Goal: Book appointment/travel/reservation

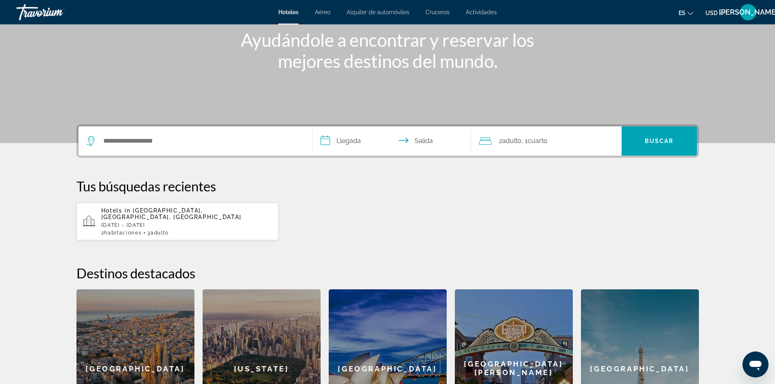
scroll to position [81, 0]
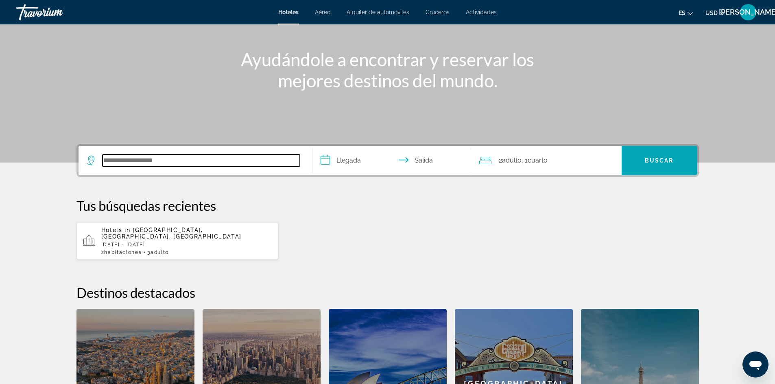
click at [137, 164] on input "Search hotel destination" at bounding box center [200, 161] width 197 height 12
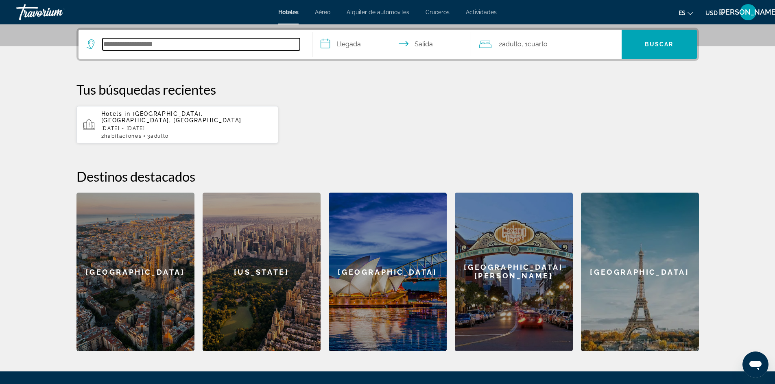
scroll to position [199, 0]
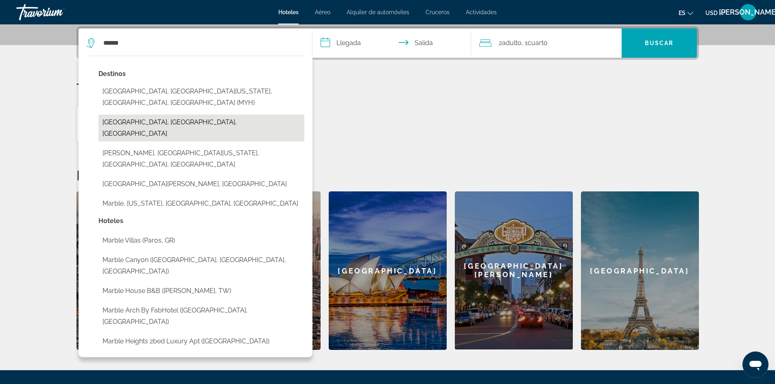
click at [176, 115] on button "[GEOGRAPHIC_DATA], [GEOGRAPHIC_DATA], [GEOGRAPHIC_DATA]" at bounding box center [201, 128] width 206 height 27
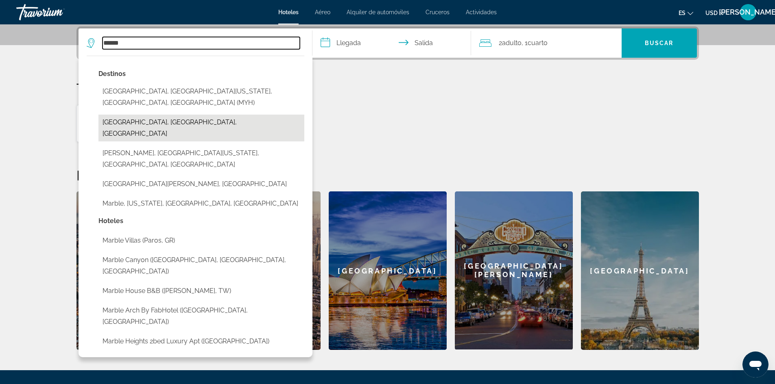
type input "**********"
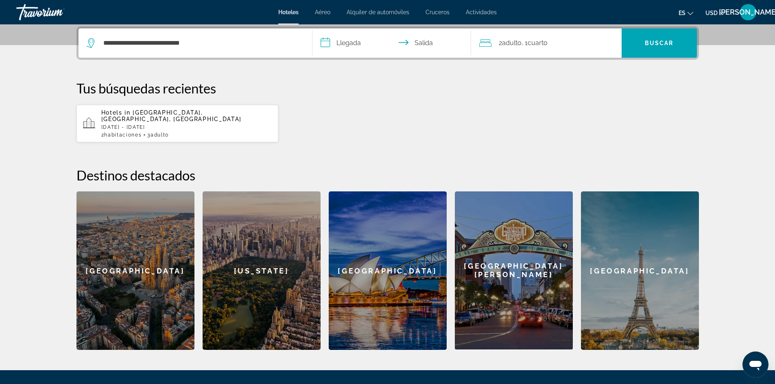
click at [345, 40] on input "**********" at bounding box center [393, 44] width 162 height 32
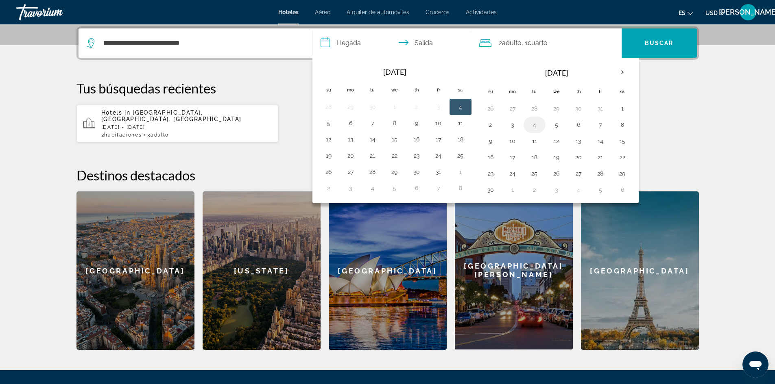
click at [536, 127] on button "4" at bounding box center [534, 124] width 13 height 11
click at [600, 126] on button "7" at bounding box center [600, 124] width 13 height 11
type input "**********"
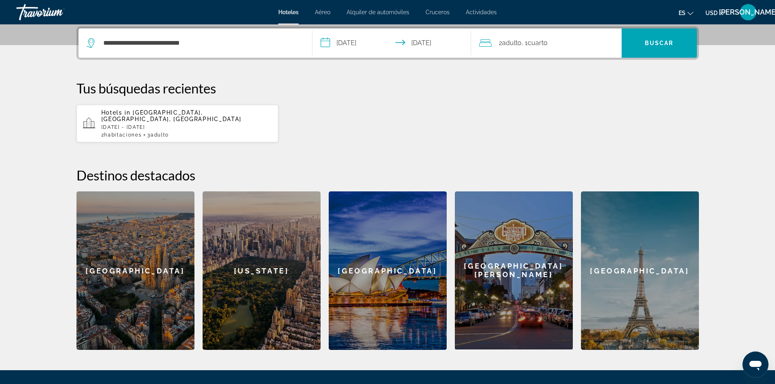
click at [501, 44] on span "2 Adulto Adulto" at bounding box center [510, 42] width 23 height 11
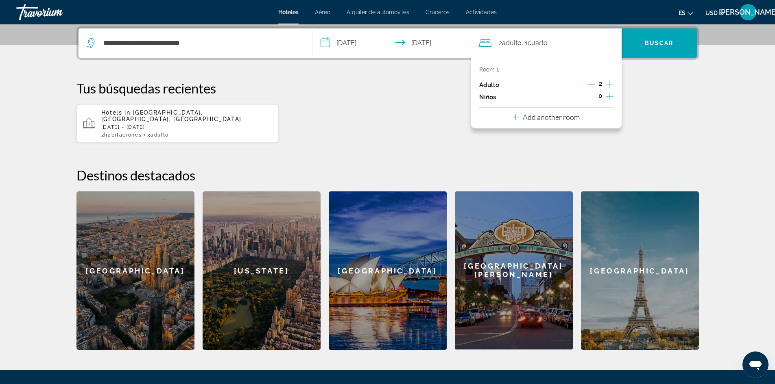
click at [608, 85] on icon "Increment adults" at bounding box center [609, 84] width 7 height 10
click at [655, 43] on span "Buscar" at bounding box center [659, 43] width 29 height 7
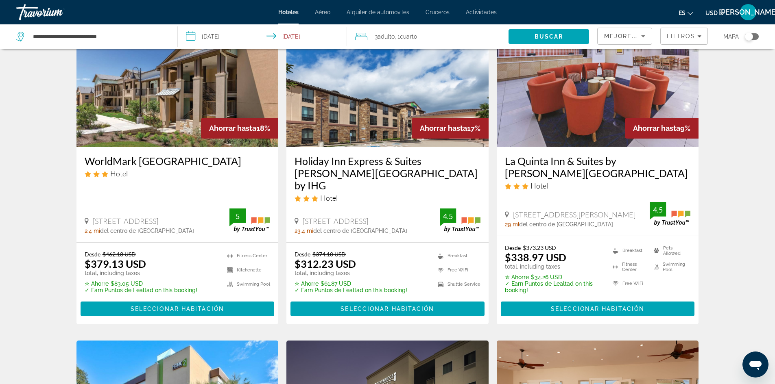
scroll to position [41, 0]
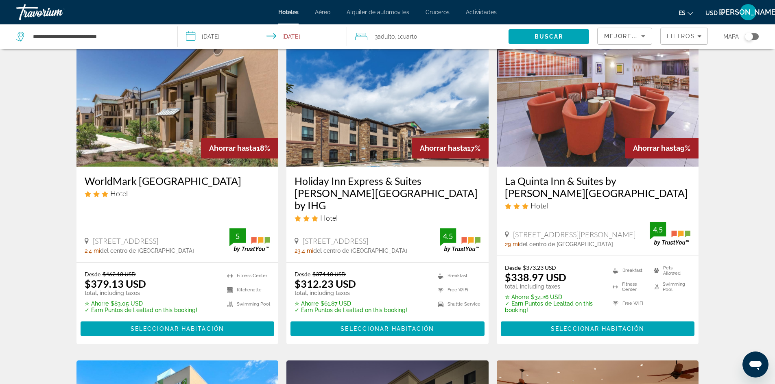
click at [559, 115] on img "Main content" at bounding box center [598, 102] width 202 height 130
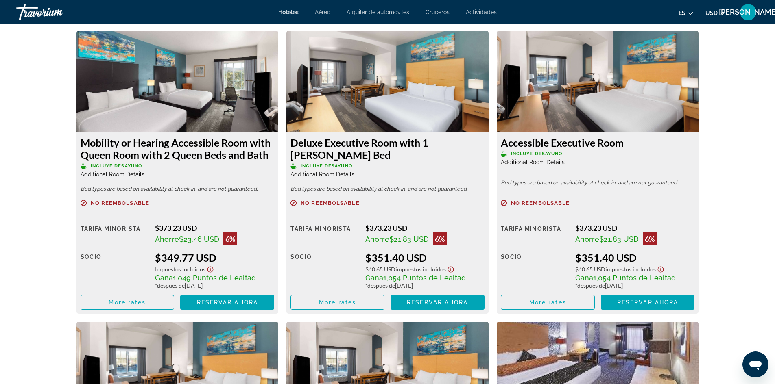
scroll to position [1464, 0]
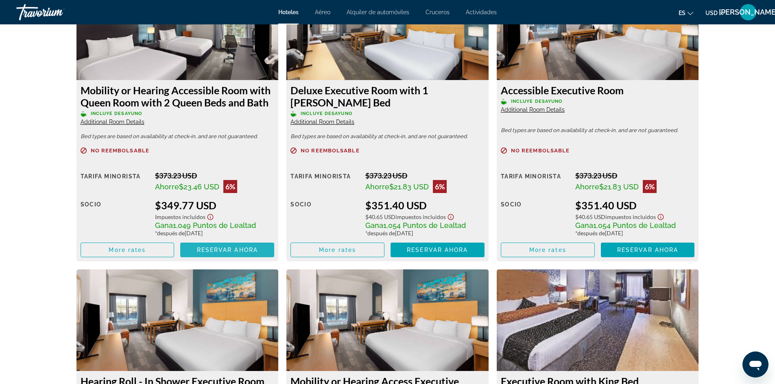
click at [234, 247] on span "Reservar ahora" at bounding box center [227, 250] width 61 height 7
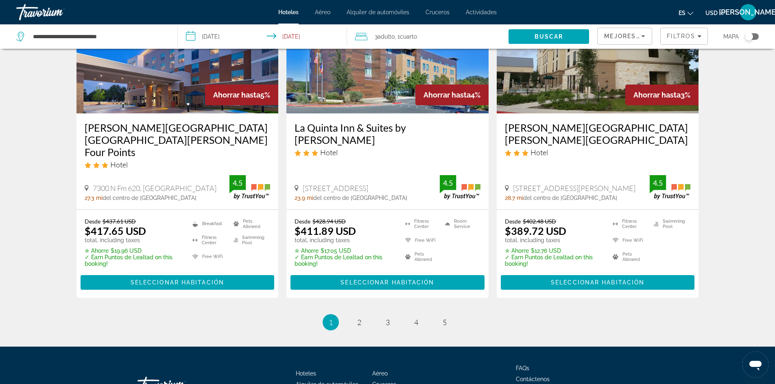
scroll to position [1058, 0]
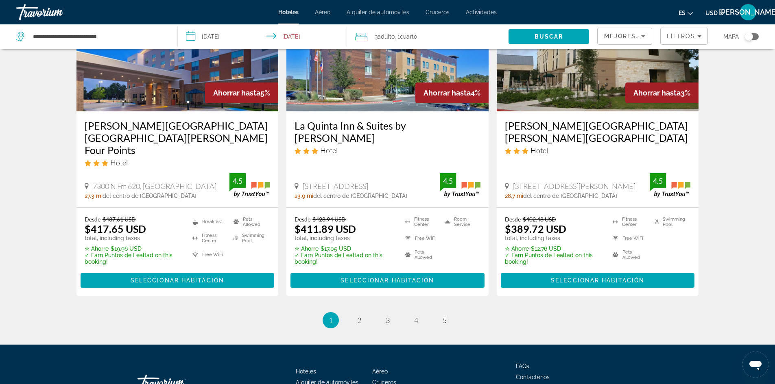
click at [400, 72] on img "Main content" at bounding box center [387, 46] width 202 height 130
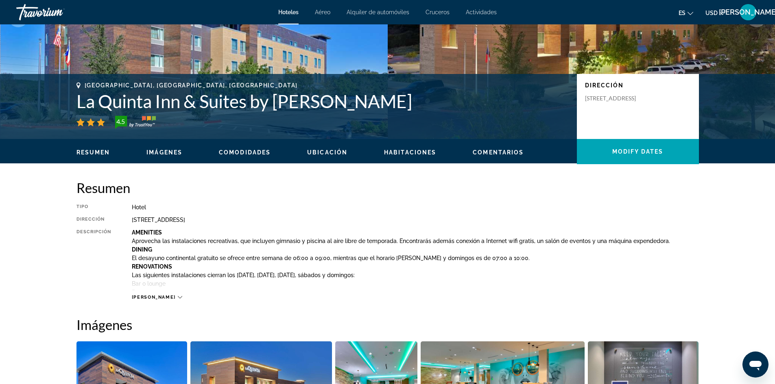
scroll to position [122, 0]
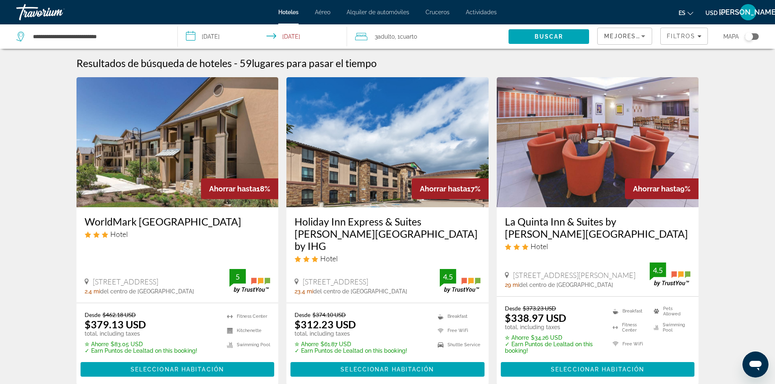
click at [471, 12] on span "Actividades" at bounding box center [481, 12] width 31 height 7
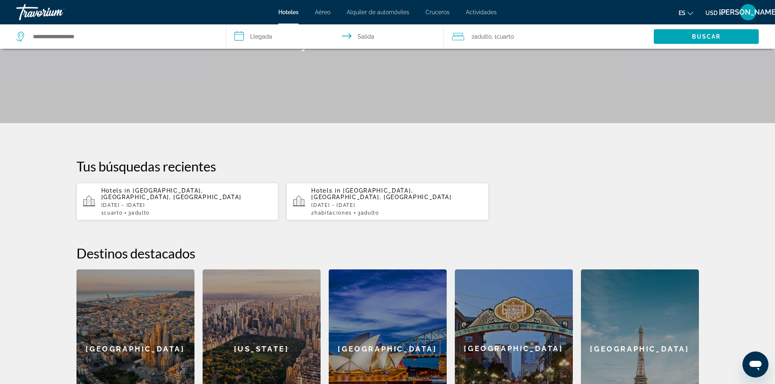
scroll to position [116, 0]
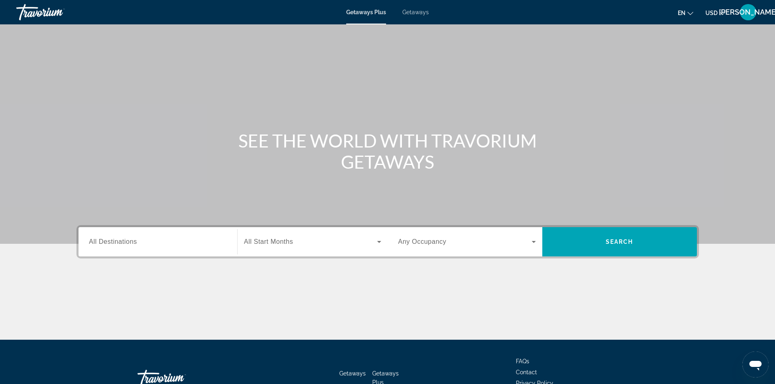
click at [689, 13] on icon "Change language" at bounding box center [690, 13] width 6 height 3
click at [676, 44] on button "Español" at bounding box center [669, 43] width 36 height 11
click at [190, 244] on input "Destination Todos los destinos" at bounding box center [157, 243] width 137 height 10
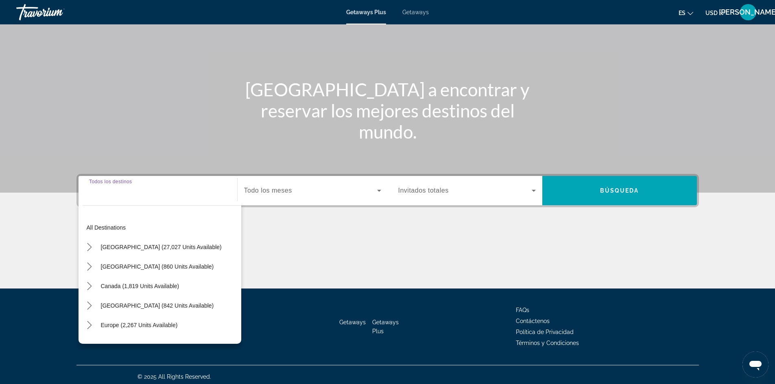
scroll to position [55, 0]
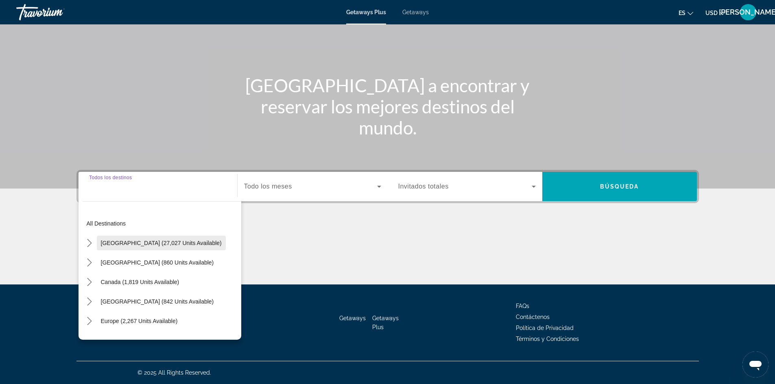
click at [155, 245] on span "United States (27,027 units available)" at bounding box center [161, 243] width 121 height 7
type input "**********"
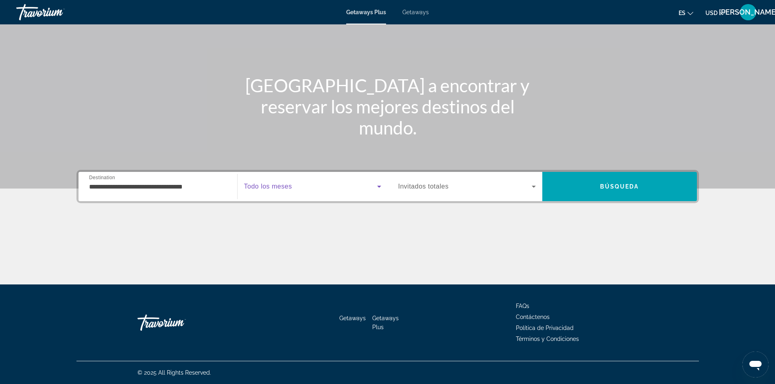
click at [377, 185] on icon "Search widget" at bounding box center [379, 187] width 10 height 10
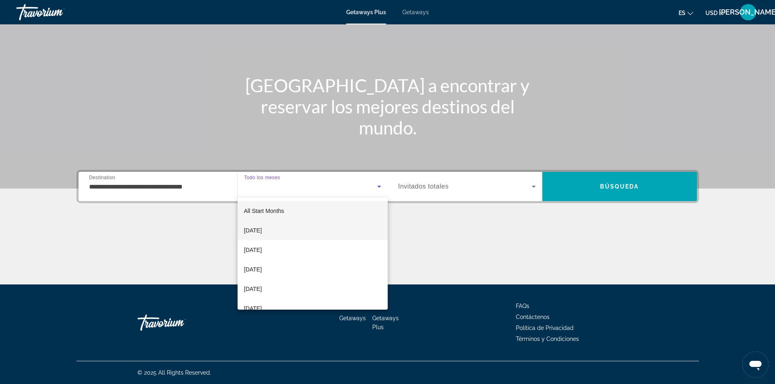
click at [326, 229] on mat-option "October 2025" at bounding box center [313, 231] width 150 height 20
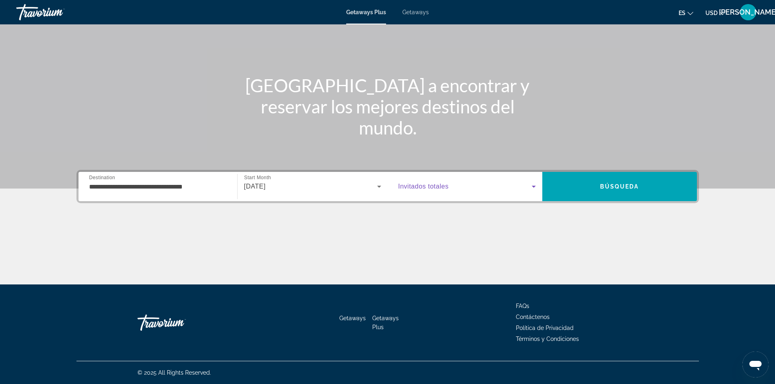
click at [534, 184] on icon "Search widget" at bounding box center [534, 187] width 10 height 10
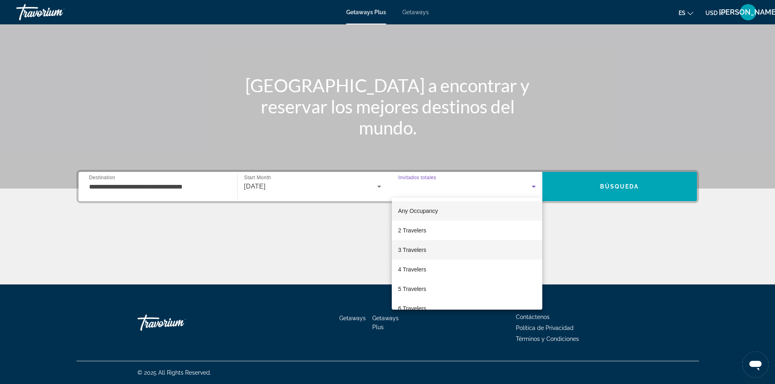
click at [481, 251] on mat-option "3 Travelers" at bounding box center [467, 250] width 150 height 20
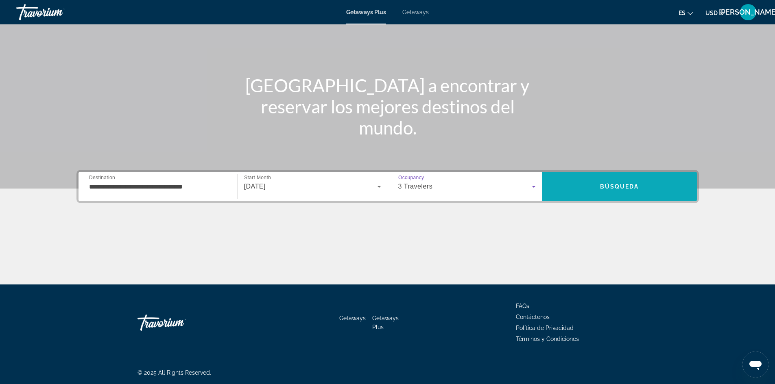
click at [591, 186] on span "Search" at bounding box center [619, 187] width 155 height 20
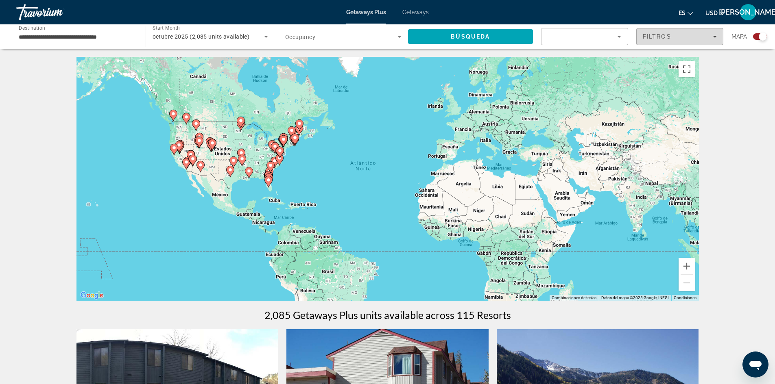
click at [704, 37] on div "Filtros" at bounding box center [680, 36] width 74 height 7
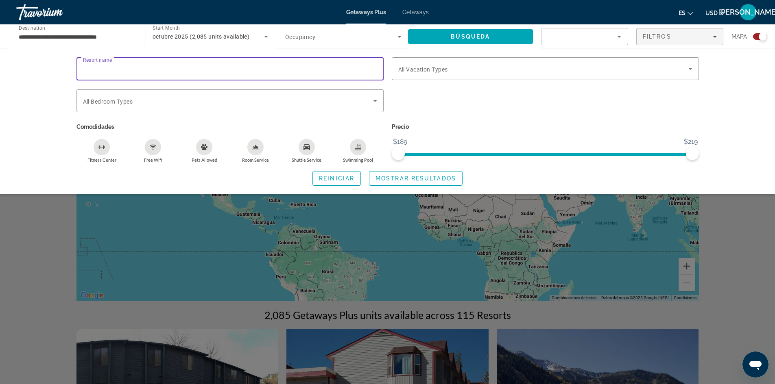
click at [218, 68] on input "Resort name" at bounding box center [230, 69] width 294 height 10
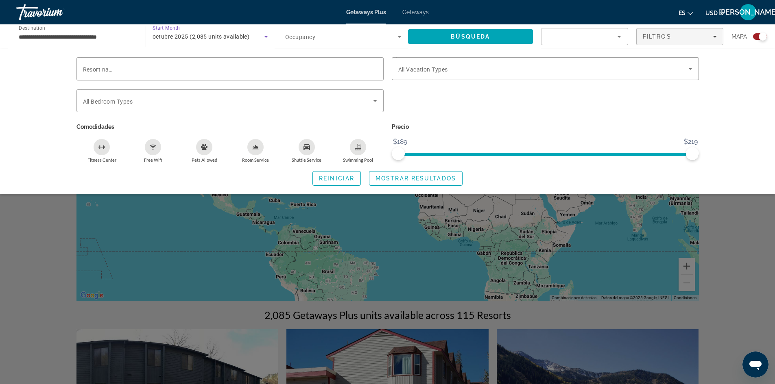
click at [261, 39] on icon "Search widget" at bounding box center [266, 37] width 10 height 10
click at [423, 14] on div at bounding box center [387, 192] width 775 height 384
click at [414, 11] on span "Getaways" at bounding box center [415, 12] width 26 height 7
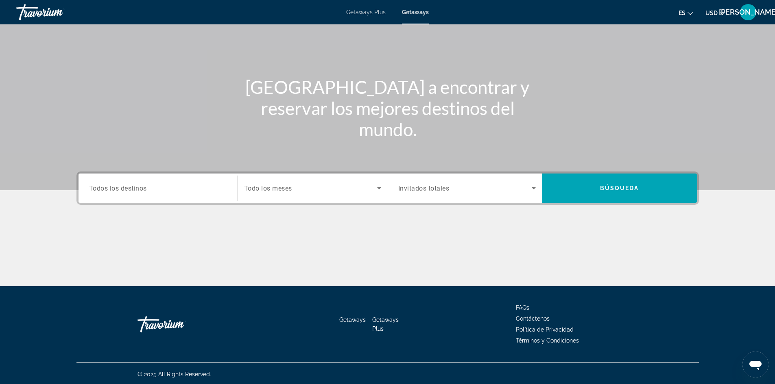
scroll to position [55, 0]
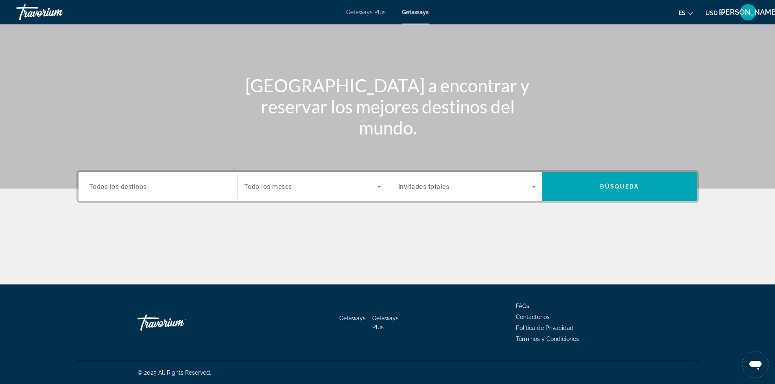
click at [136, 187] on span "Todos los destinos" at bounding box center [118, 187] width 58 height 8
click at [136, 187] on input "Destination Todos los destinos" at bounding box center [157, 187] width 137 height 10
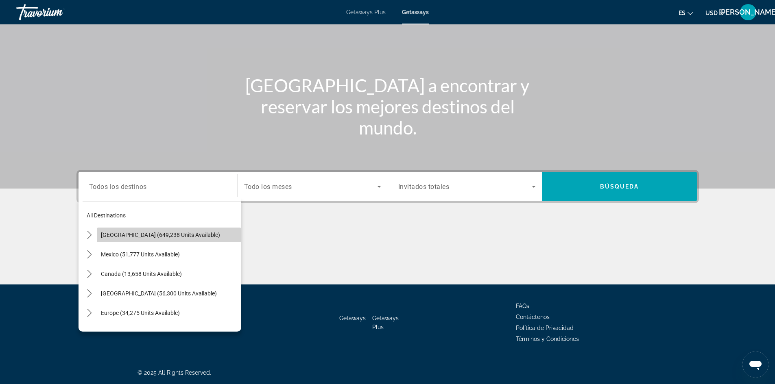
click at [189, 229] on span "Select destination: United States (649,238 units available)" at bounding box center [169, 235] width 144 height 20
type input "**********"
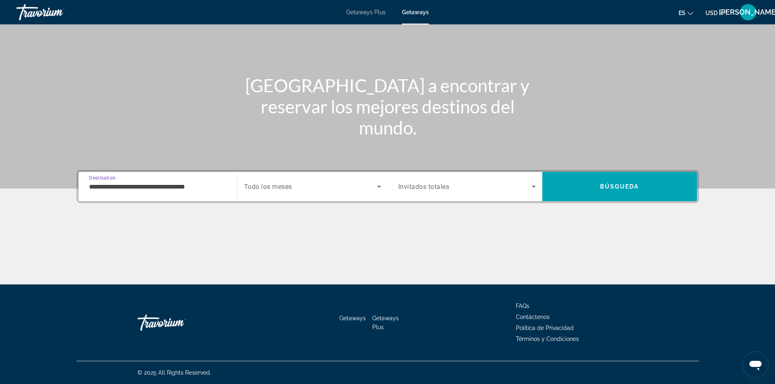
click at [379, 185] on icon "Search widget" at bounding box center [379, 187] width 10 height 10
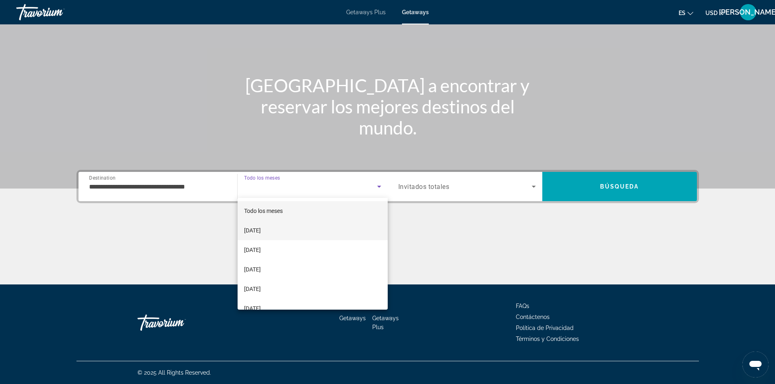
click at [357, 222] on mat-option "October 2025" at bounding box center [313, 231] width 150 height 20
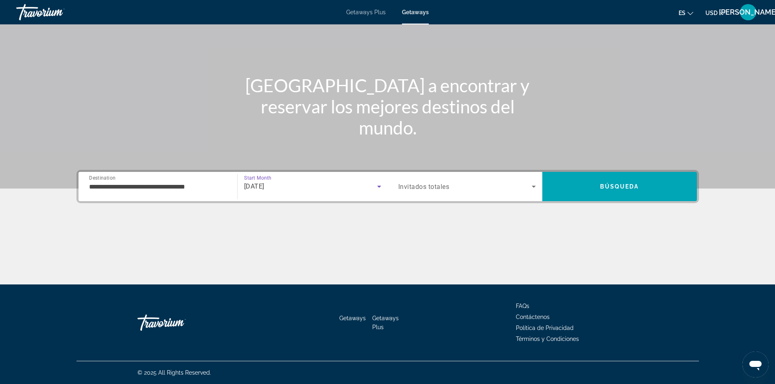
click at [523, 187] on span "Search widget" at bounding box center [464, 187] width 133 height 10
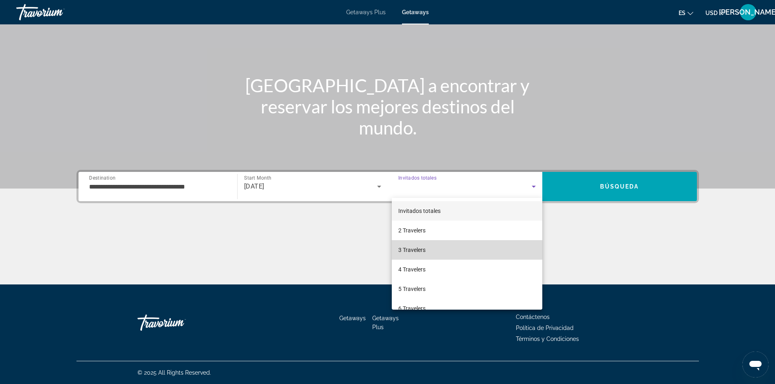
click at [478, 244] on mat-option "3 Travelers" at bounding box center [467, 250] width 150 height 20
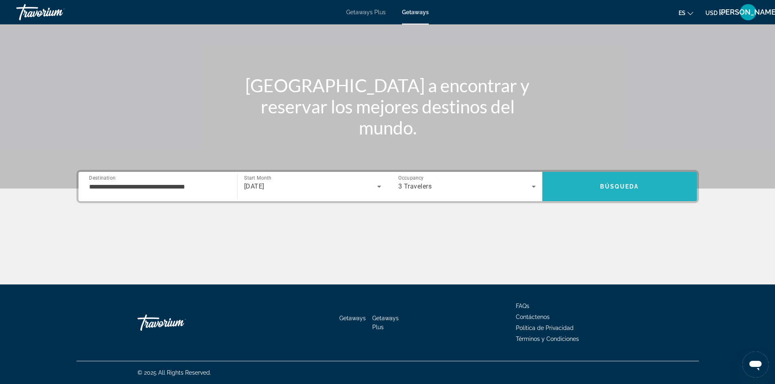
click at [623, 190] on span "Search" at bounding box center [619, 187] width 155 height 20
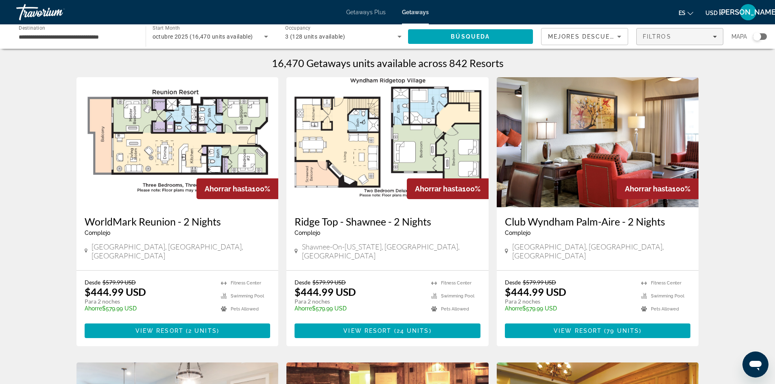
click at [694, 39] on div "Filtros" at bounding box center [680, 36] width 74 height 7
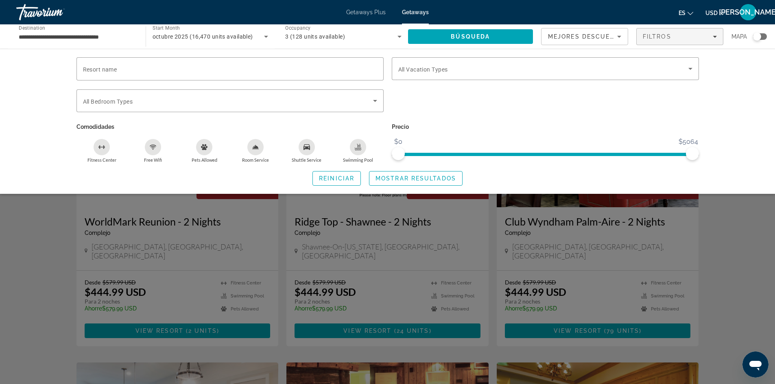
click at [26, 218] on div "Search widget" at bounding box center [387, 253] width 775 height 262
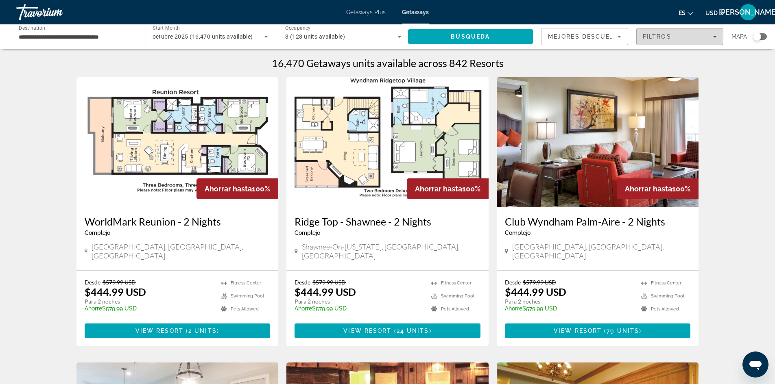
click at [672, 36] on div "Filtros" at bounding box center [680, 36] width 74 height 7
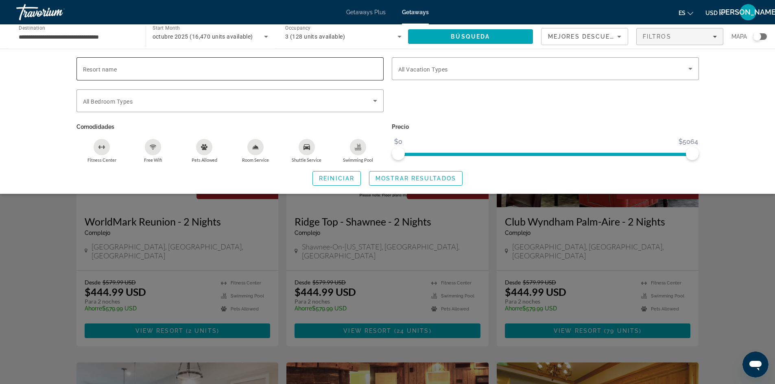
click at [218, 76] on div "Search widget" at bounding box center [230, 68] width 294 height 23
type input "**********"
click at [455, 36] on span "Búsqueda" at bounding box center [470, 36] width 39 height 7
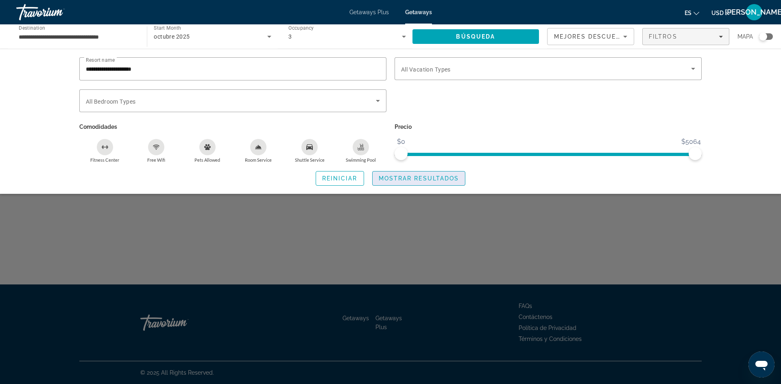
click at [381, 179] on span "Mostrar resultados" at bounding box center [419, 178] width 81 height 7
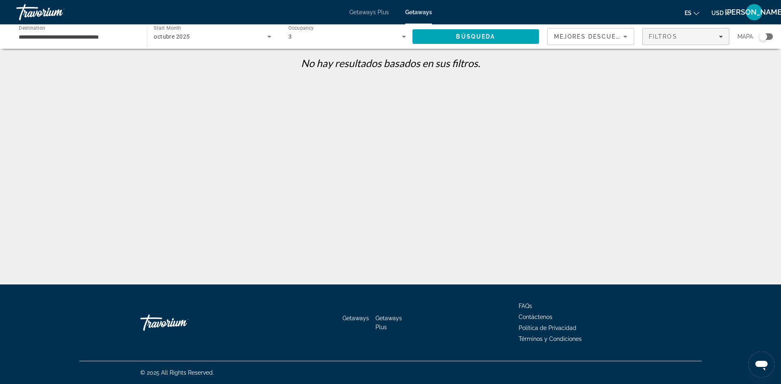
click at [659, 37] on span "Filtros" at bounding box center [663, 36] width 28 height 7
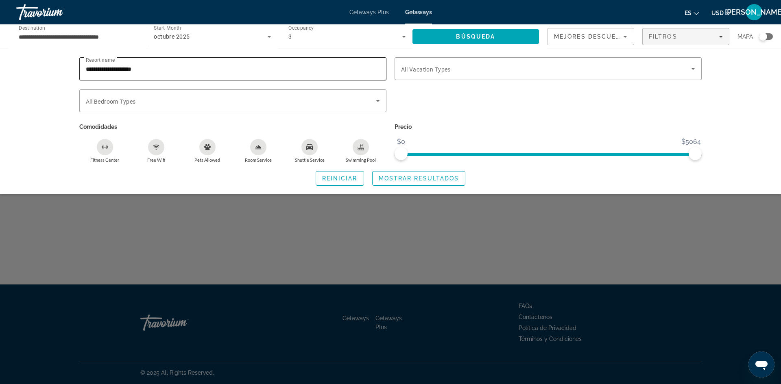
click at [358, 70] on input "**********" at bounding box center [233, 69] width 294 height 10
type input "*"
drag, startPoint x: 696, startPoint y: 153, endPoint x: 527, endPoint y: 162, distance: 169.4
click at [527, 162] on div "Precio $0 $5064 $0 $2171" at bounding box center [547, 142] width 315 height 42
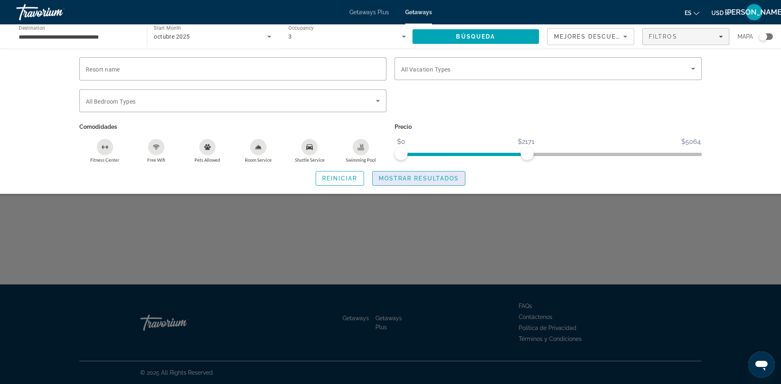
click at [395, 183] on span "Search widget" at bounding box center [419, 179] width 93 height 20
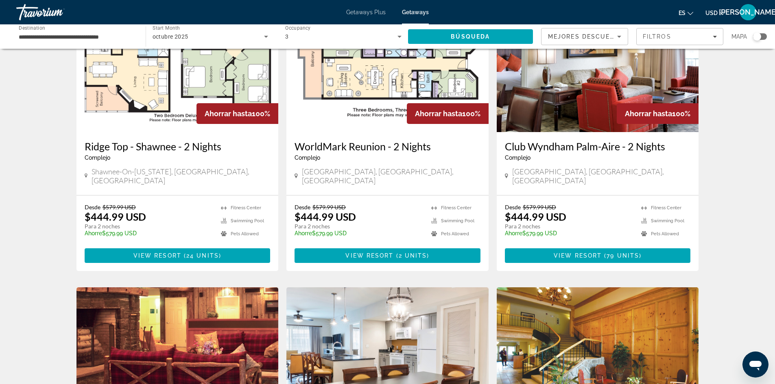
scroll to position [33, 0]
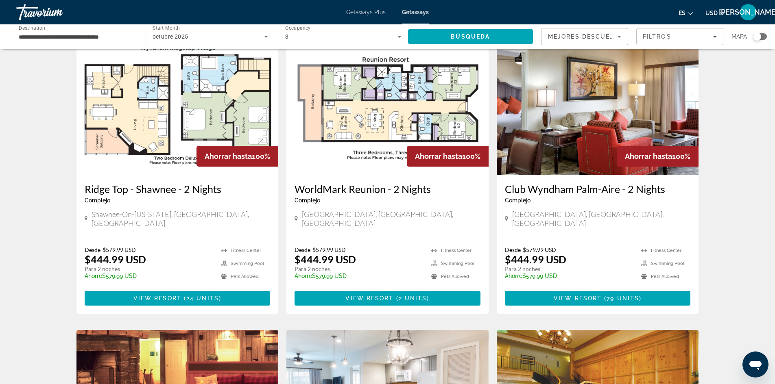
click at [761, 35] on div "Search widget" at bounding box center [757, 37] width 8 height 8
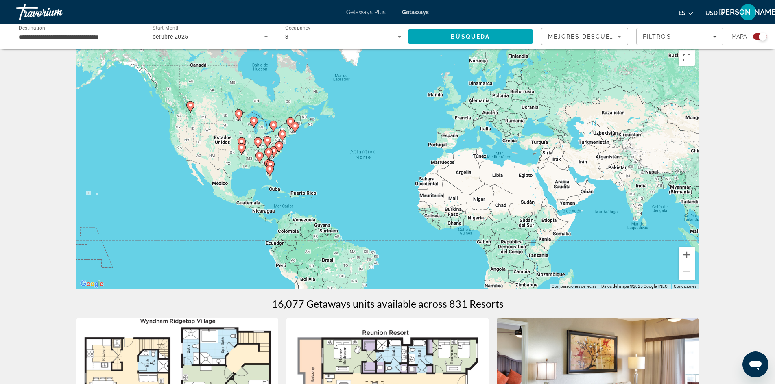
scroll to position [0, 0]
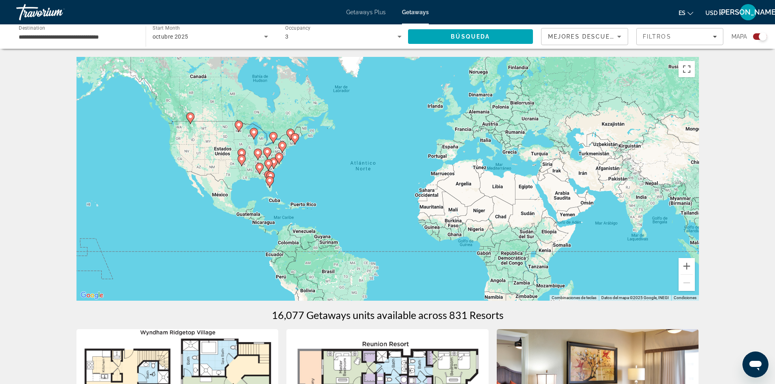
click at [254, 155] on gmp-advanced-marker "Main content" at bounding box center [258, 154] width 8 height 12
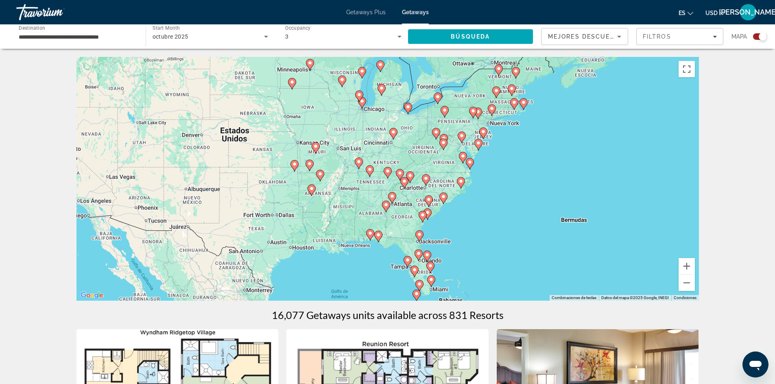
click at [271, 225] on div "Para activar la función de arrastrar con el teclado, presiona Alt + Intro. Una …" at bounding box center [387, 179] width 622 height 244
click at [690, 266] on button "Acercar" at bounding box center [686, 266] width 16 height 16
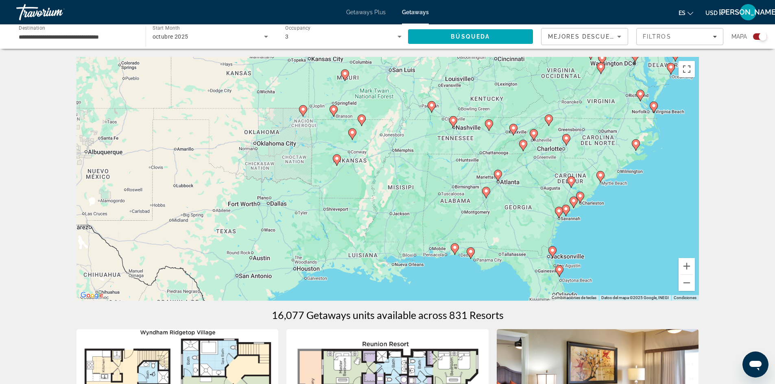
drag, startPoint x: 242, startPoint y: 211, endPoint x: 345, endPoint y: 164, distance: 113.4
click at [345, 164] on div "Para activar la función de arrastrar con el teclado, presiona Alt + Intro. Una …" at bounding box center [387, 179] width 622 height 244
click at [372, 11] on span "Getaways Plus" at bounding box center [365, 12] width 39 height 7
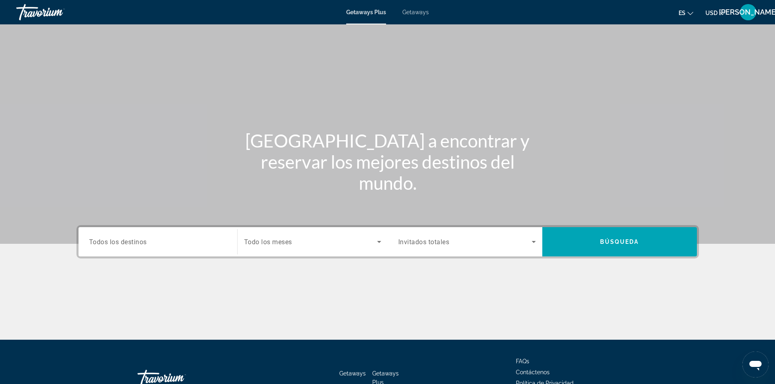
click at [263, 244] on span "Todo los meses" at bounding box center [268, 242] width 48 height 8
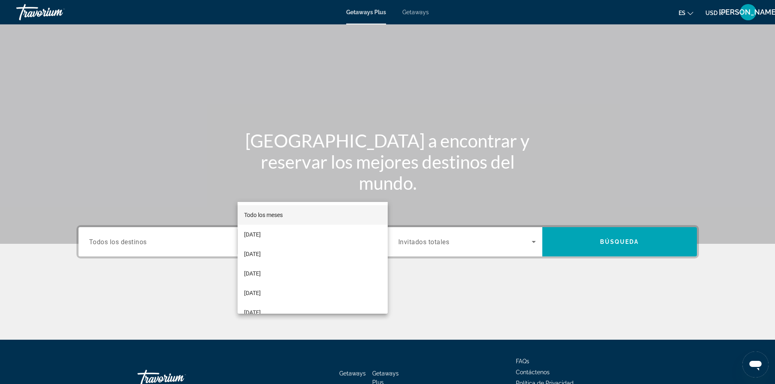
scroll to position [55, 0]
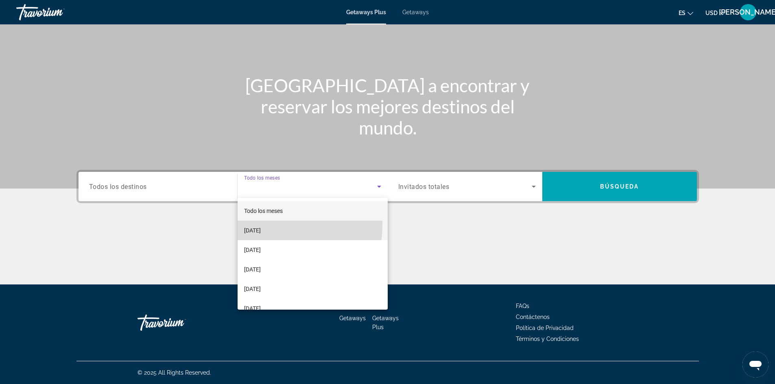
click at [273, 225] on mat-option "October 2025" at bounding box center [313, 231] width 150 height 20
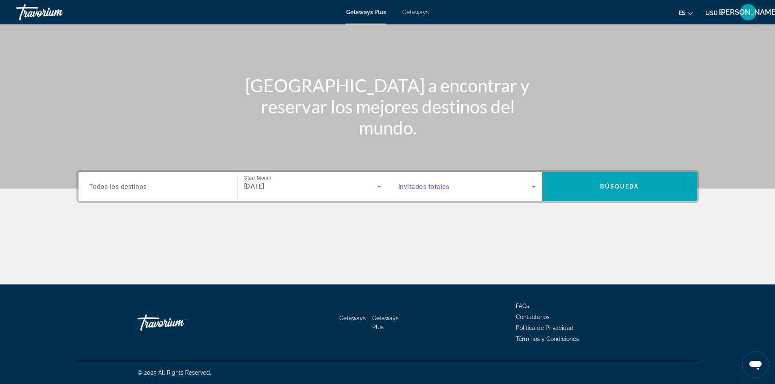
click at [501, 188] on span "Search widget" at bounding box center [464, 187] width 133 height 10
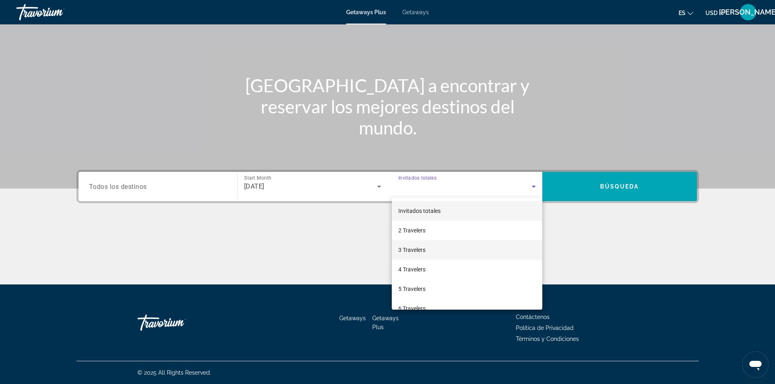
click at [444, 247] on mat-option "3 Travelers" at bounding box center [467, 250] width 150 height 20
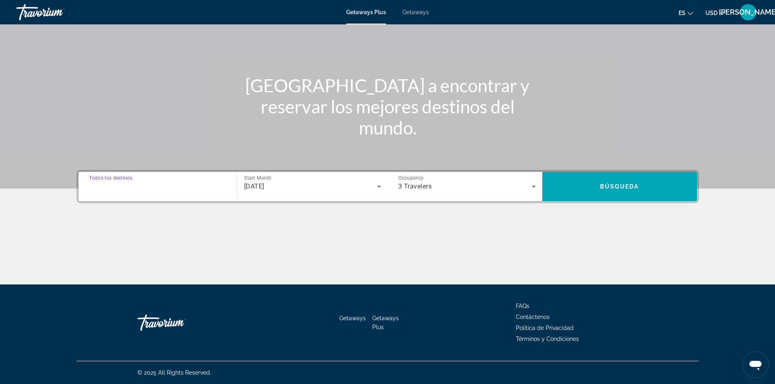
click at [185, 185] on input "Destination Todos los destinos" at bounding box center [157, 187] width 137 height 10
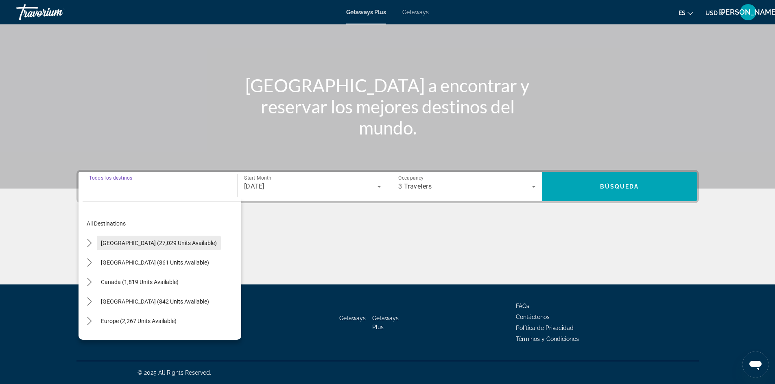
click at [159, 240] on span "United States (27,029 units available)" at bounding box center [159, 243] width 116 height 7
type input "**********"
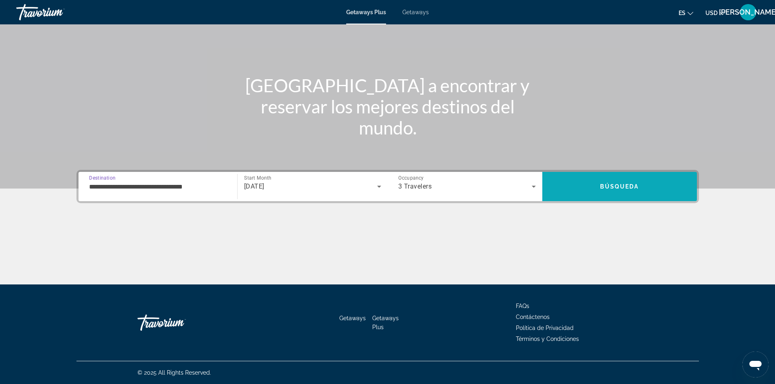
click at [609, 184] on span "Búsqueda" at bounding box center [619, 186] width 39 height 7
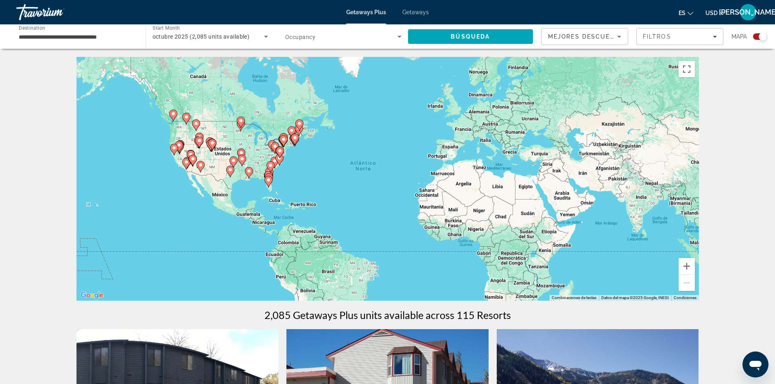
click at [240, 166] on gmp-advanced-marker "Main content" at bounding box center [242, 161] width 8 height 12
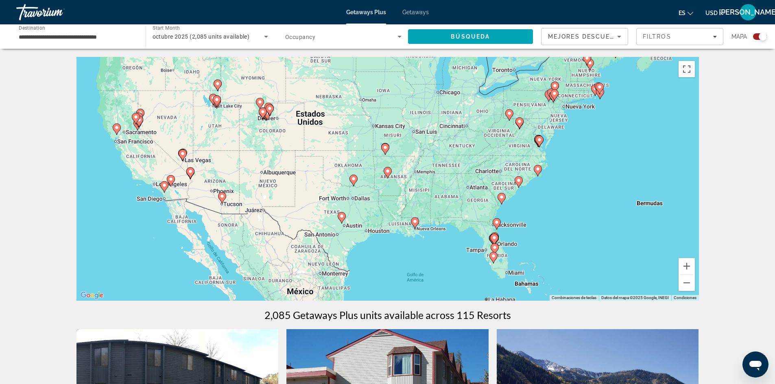
click at [361, 211] on div "Para activar la función de arrastrar con el teclado, presiona Alt + Intro. Una …" at bounding box center [387, 179] width 622 height 244
click at [341, 216] on image "Main content" at bounding box center [341, 216] width 5 height 5
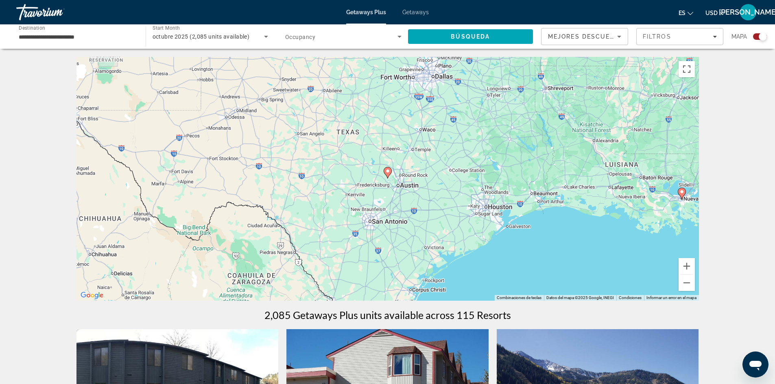
click at [386, 172] on image "Main content" at bounding box center [387, 171] width 5 height 5
type input "**********"
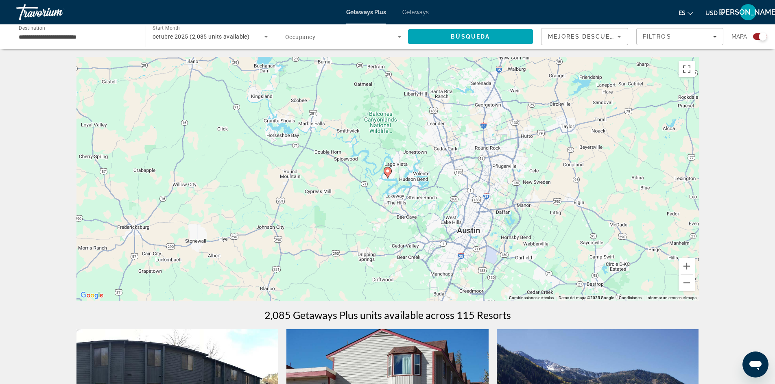
click at [386, 172] on image "Main content" at bounding box center [387, 171] width 5 height 5
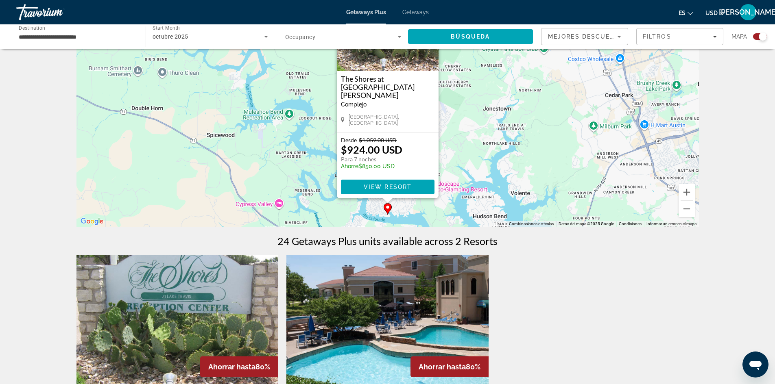
scroll to position [81, 0]
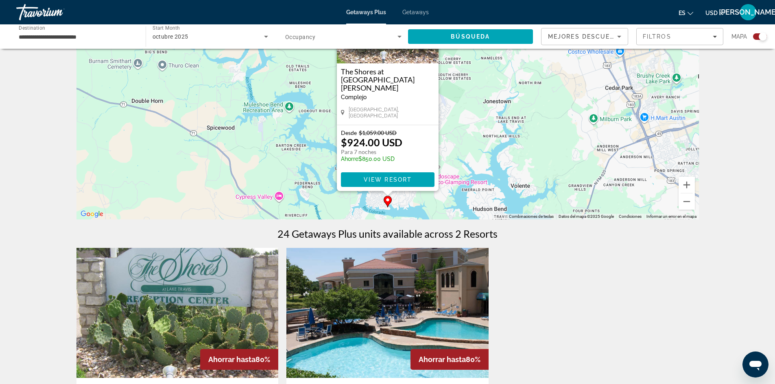
click at [496, 189] on div "Para activar la función de arrastrar con el teclado, presiona Alt + Intro. Una …" at bounding box center [387, 98] width 622 height 244
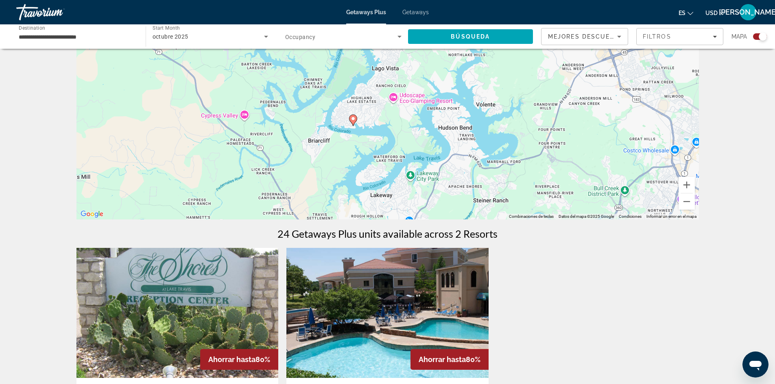
drag, startPoint x: 476, startPoint y: 190, endPoint x: 441, endPoint y: 108, distance: 89.7
click at [441, 108] on div "Para activar la función de arrastrar con el teclado, presiona Alt + Intro. Una …" at bounding box center [387, 98] width 622 height 244
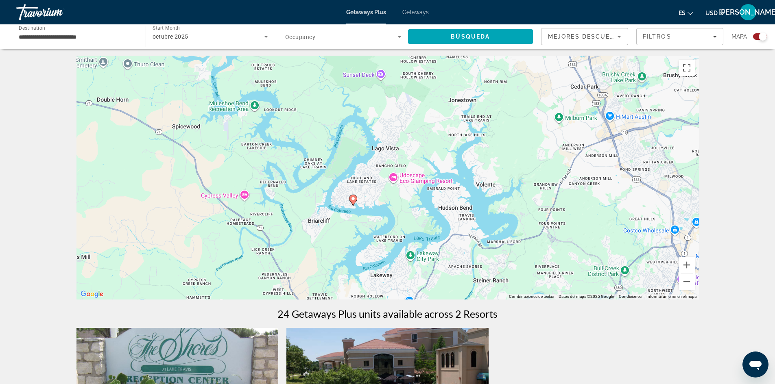
scroll to position [0, 0]
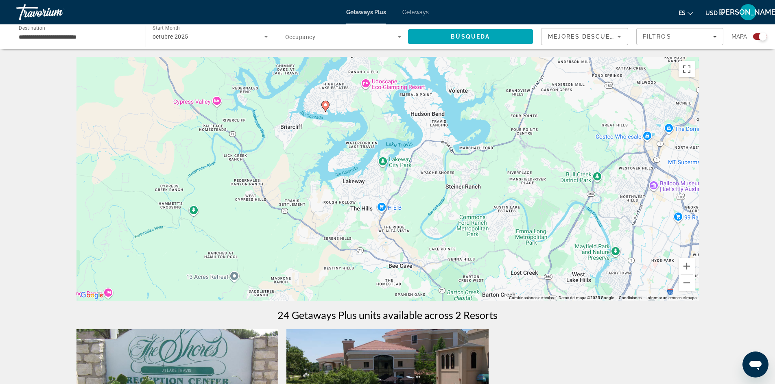
drag, startPoint x: 441, startPoint y: 234, endPoint x: 409, endPoint y: 146, distance: 93.9
click at [412, 139] on div "Para activar la función de arrastrar con el teclado, presiona Alt + Intro. Una …" at bounding box center [387, 179] width 622 height 244
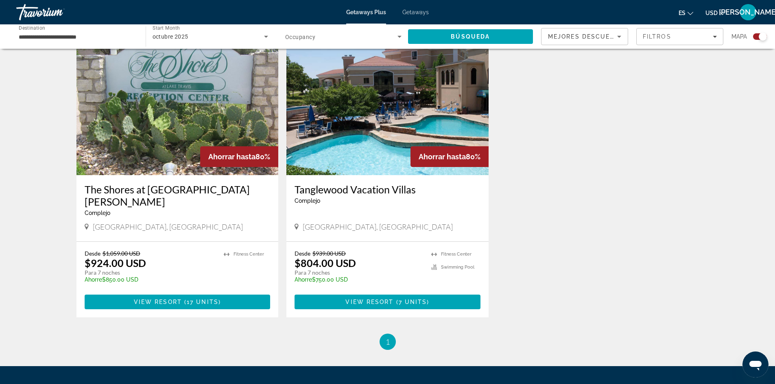
scroll to position [285, 0]
click at [225, 292] on span "Main content" at bounding box center [178, 302] width 186 height 20
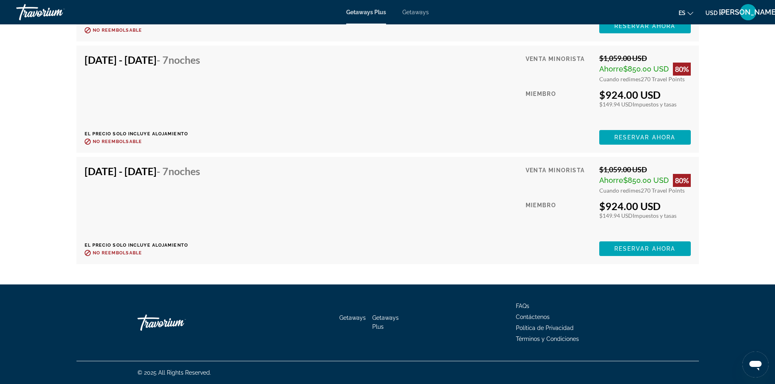
scroll to position [1258, 0]
